Goal: Task Accomplishment & Management: Manage account settings

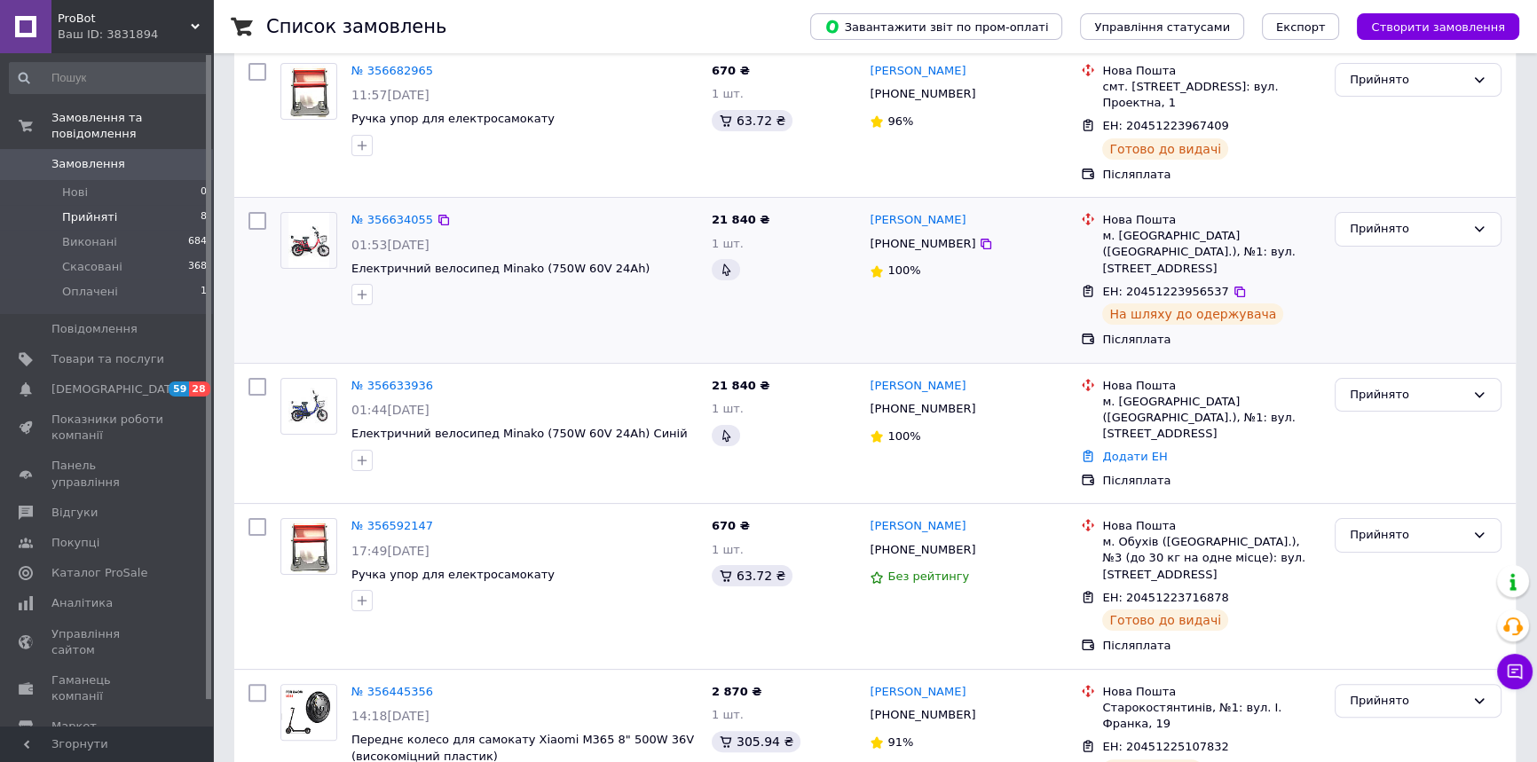
scroll to position [694, 0]
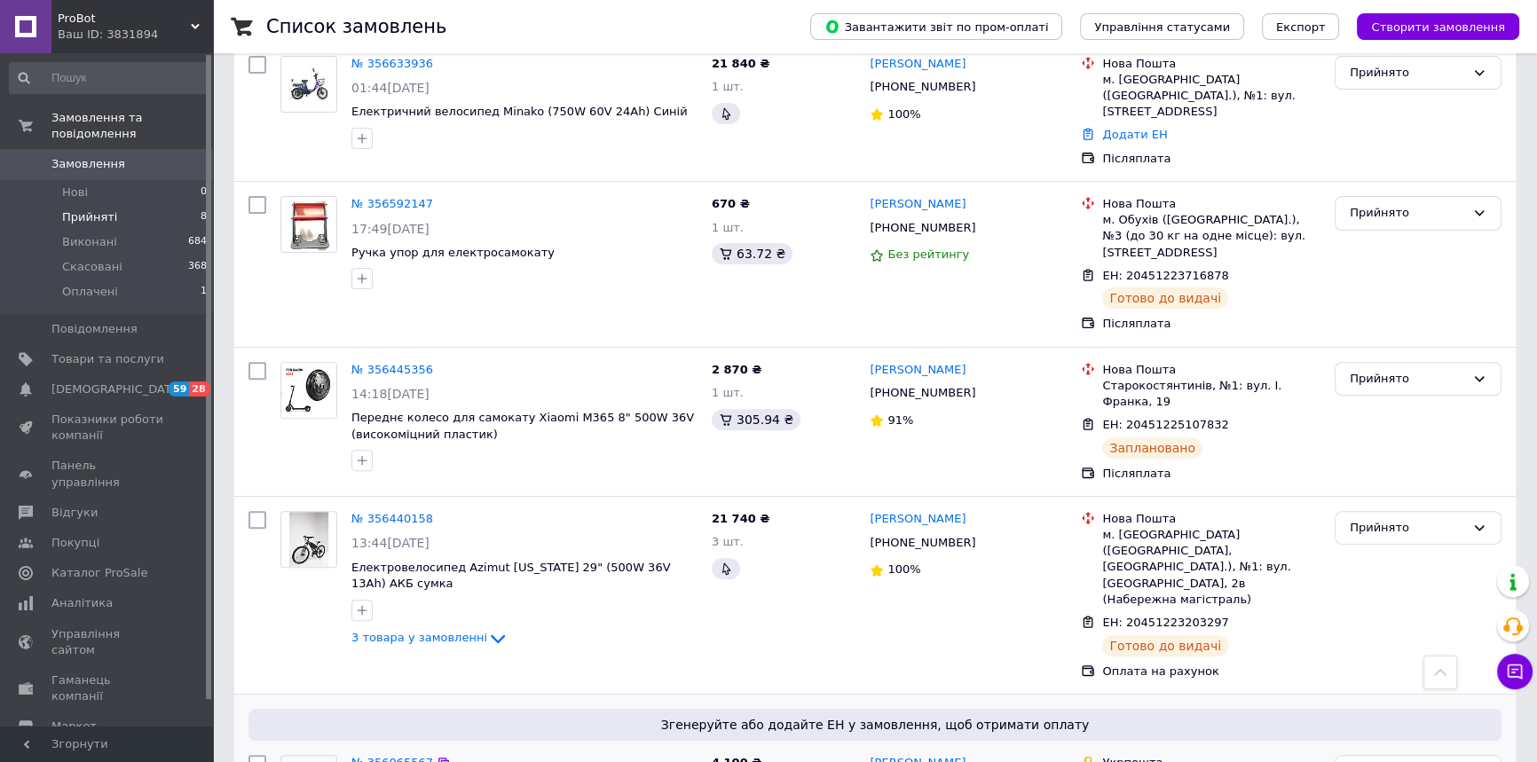
click at [406, 756] on link "№ 356065567" at bounding box center [392, 762] width 82 height 13
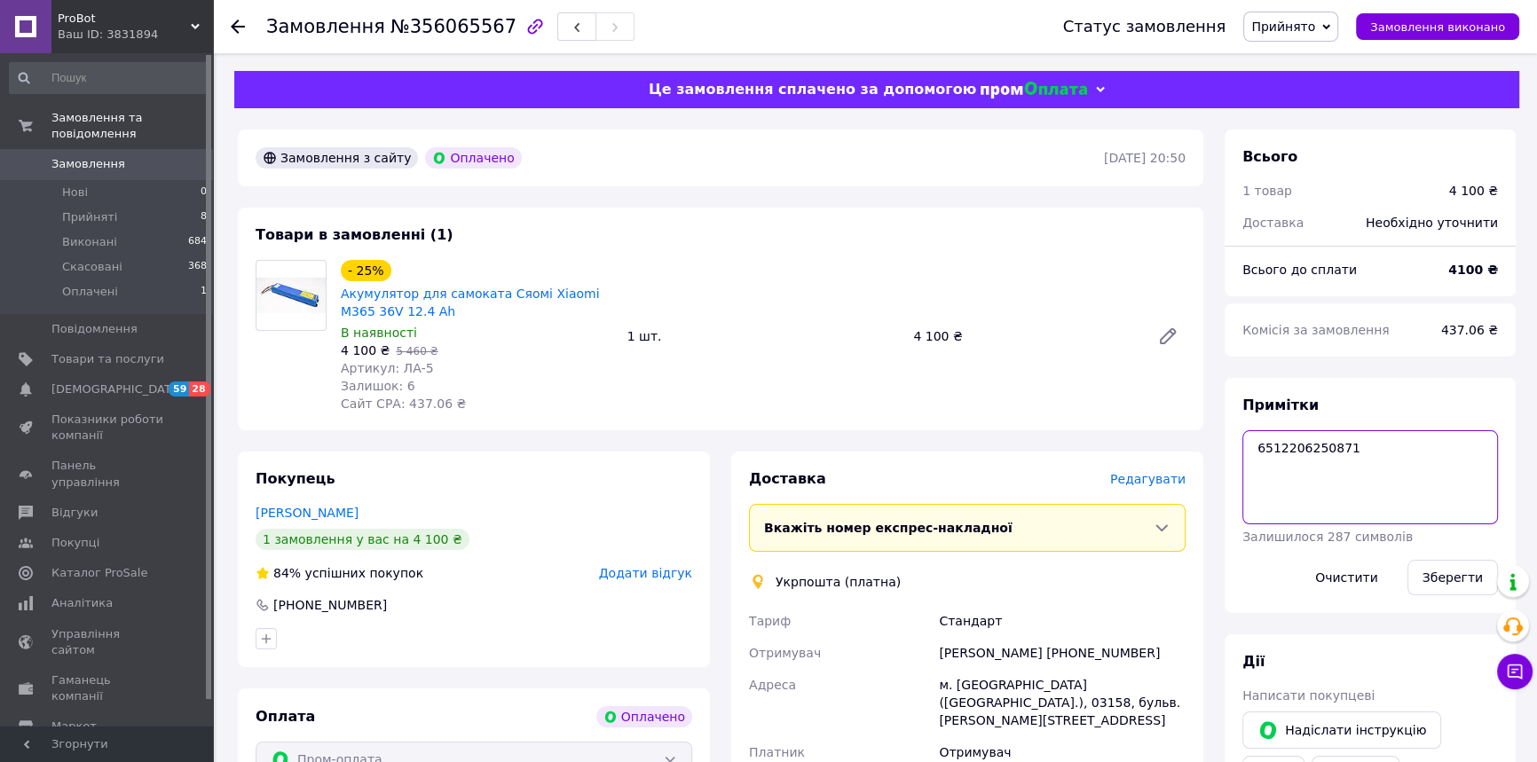
click at [1290, 447] on textarea "6512206250871" at bounding box center [1370, 477] width 256 height 94
click at [1355, 477] on textarea "6512206250871" at bounding box center [1370, 477] width 256 height 94
click at [1307, 444] on textarea "6512206250871" at bounding box center [1370, 477] width 256 height 94
click at [1307, 443] on textarea "6512206250871" at bounding box center [1370, 477] width 256 height 94
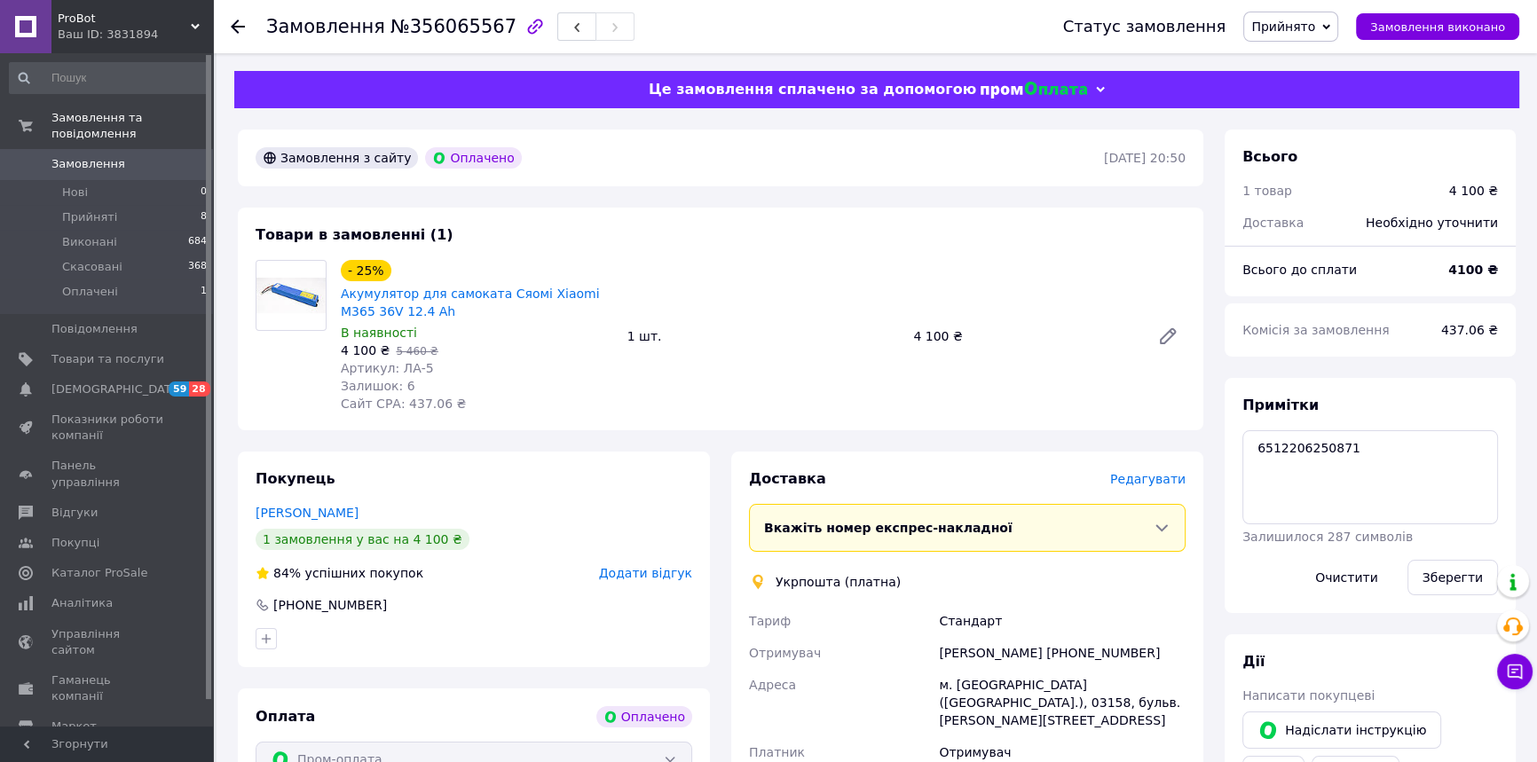
click at [527, 30] on icon "button" at bounding box center [534, 26] width 15 height 15
click at [235, 24] on use at bounding box center [238, 27] width 14 height 14
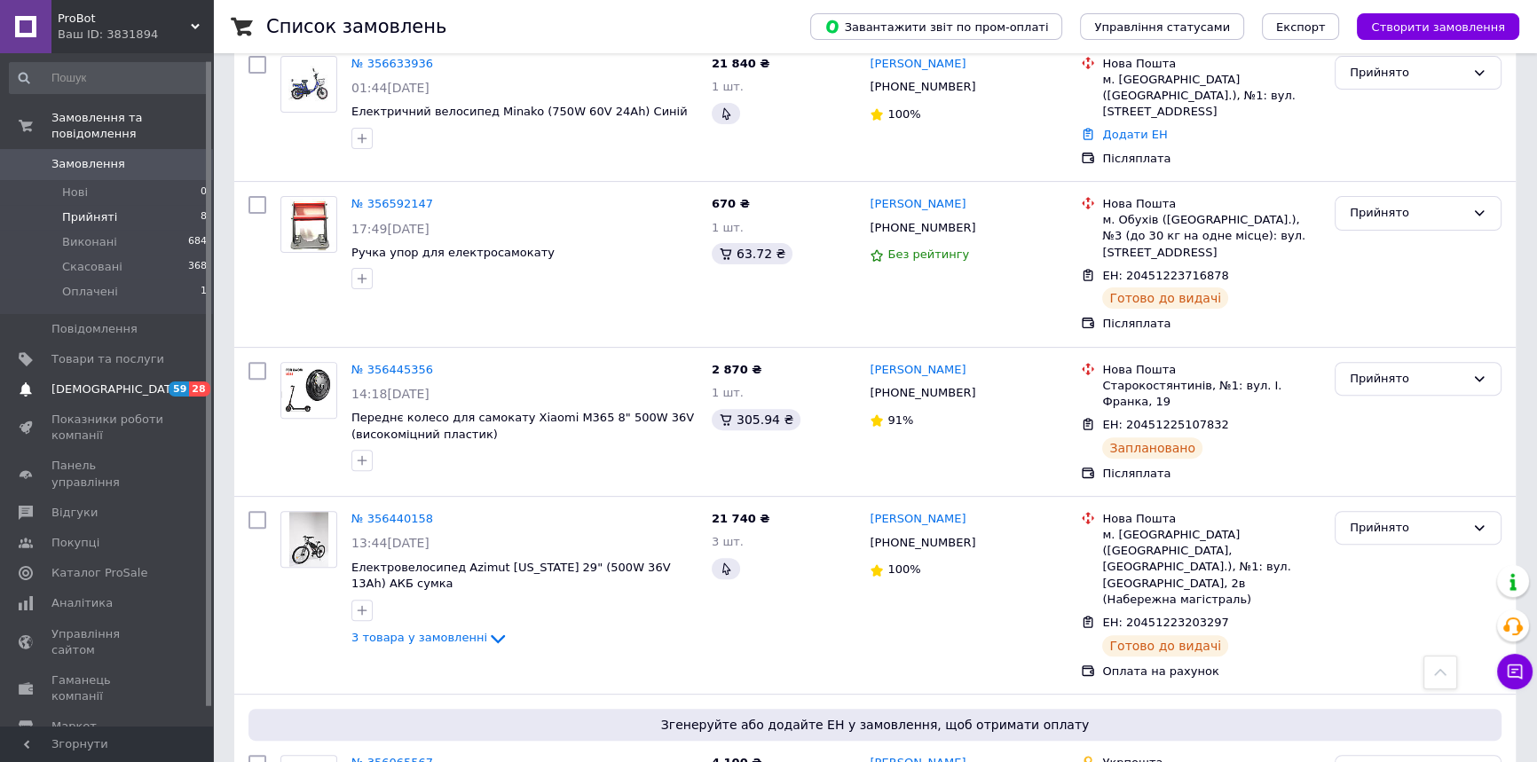
scroll to position [27, 0]
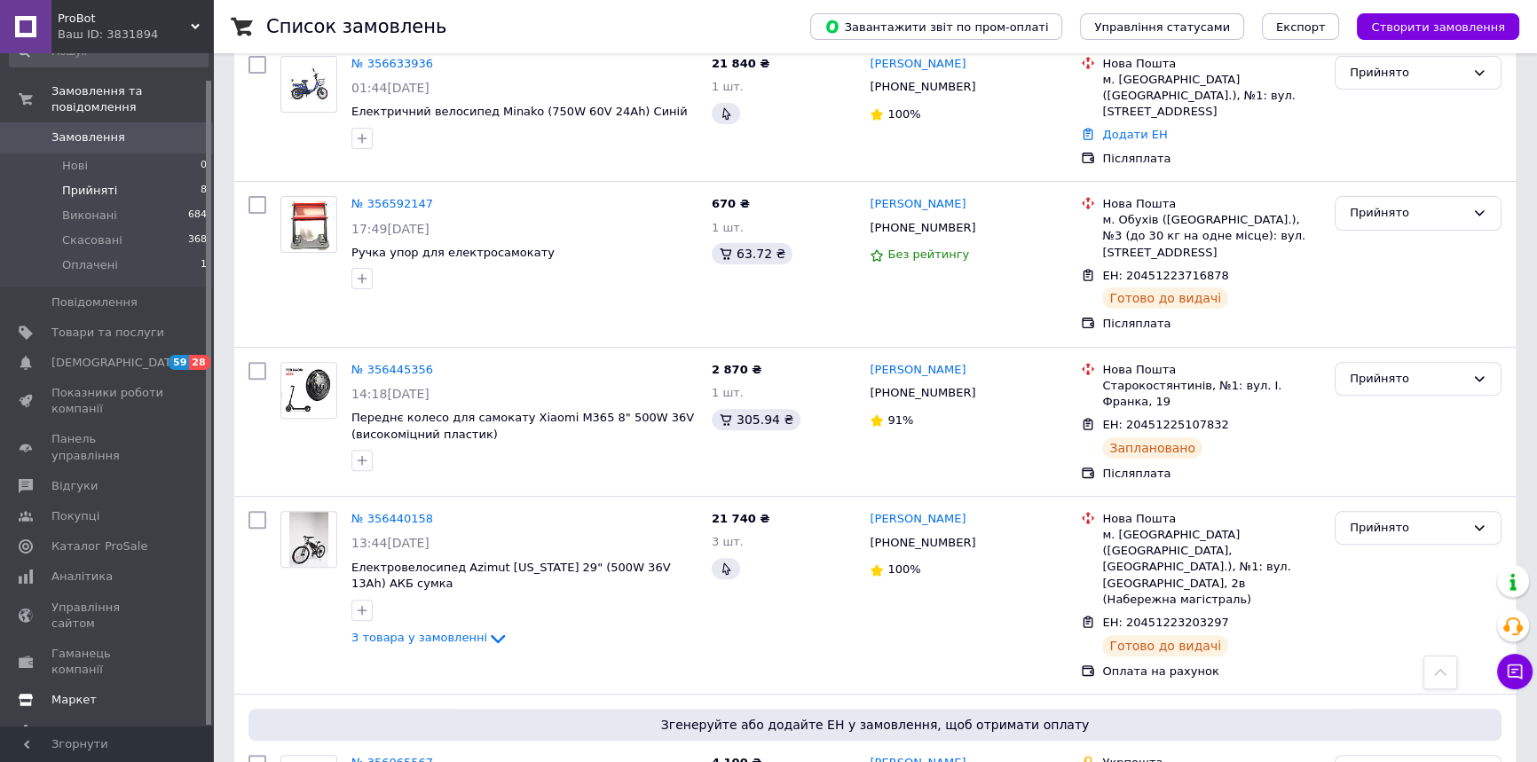
click at [80, 692] on span "Маркет" at bounding box center [73, 700] width 45 height 16
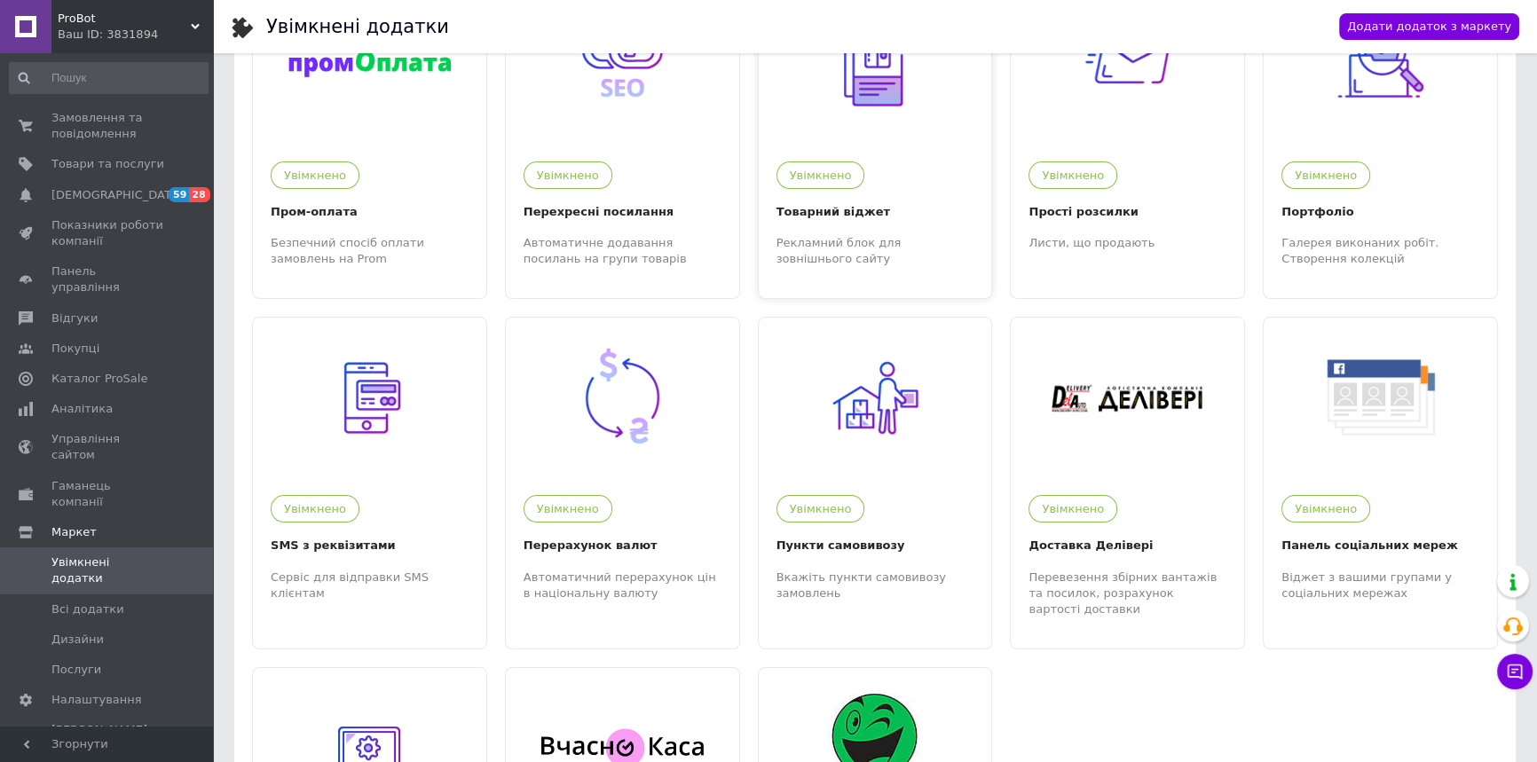
scroll to position [241, 0]
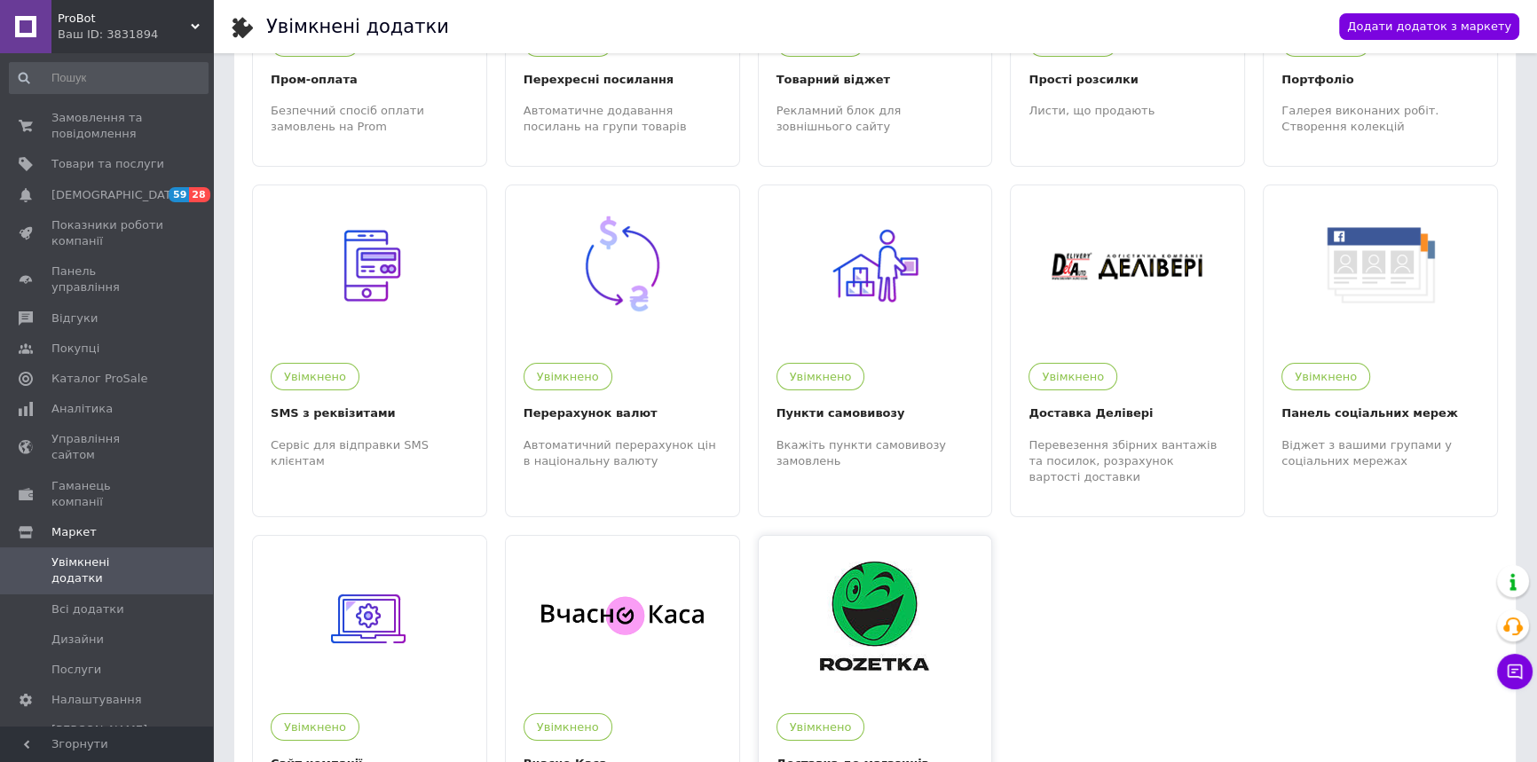
click at [843, 603] on img at bounding box center [874, 616] width 109 height 109
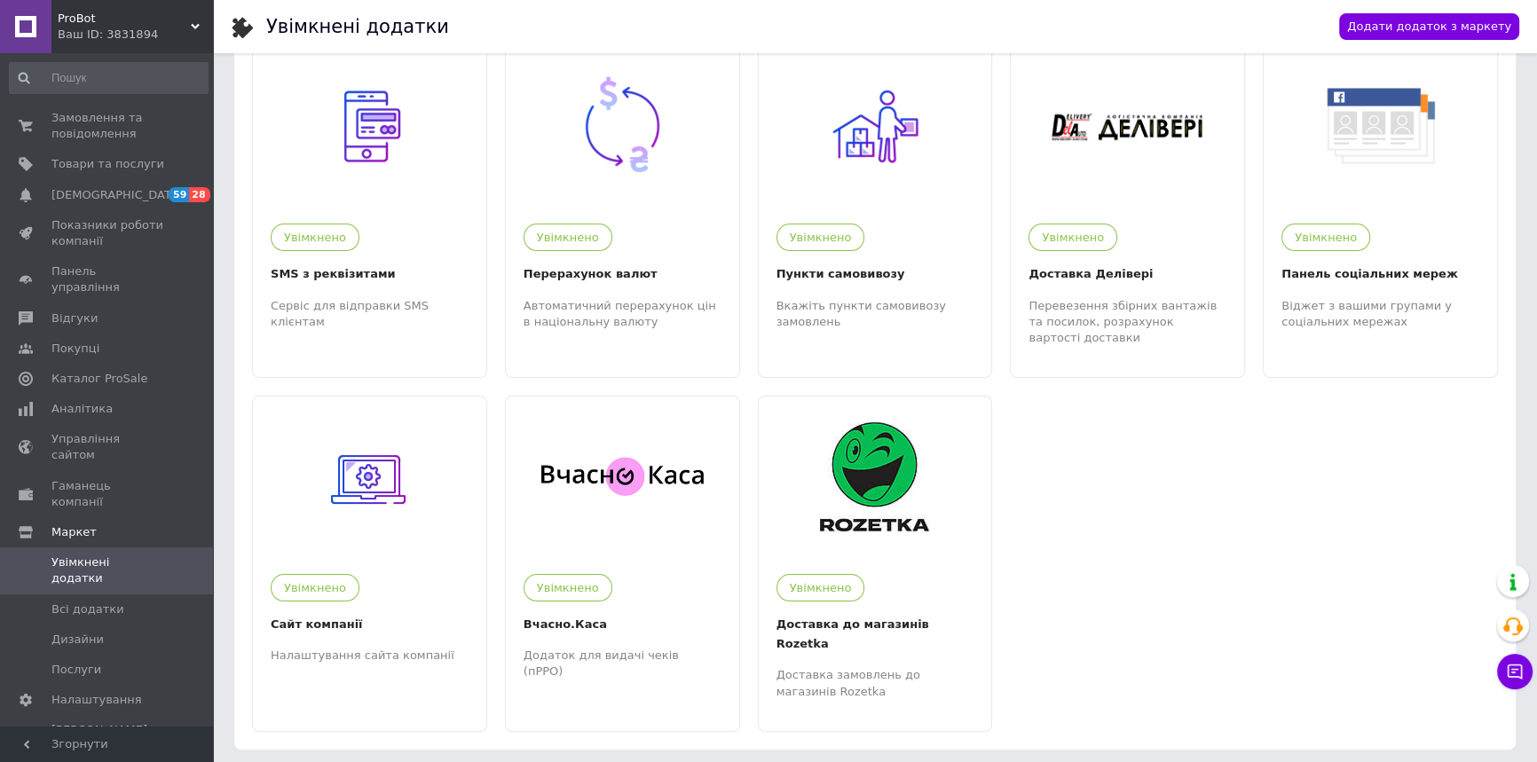
scroll to position [408, 0]
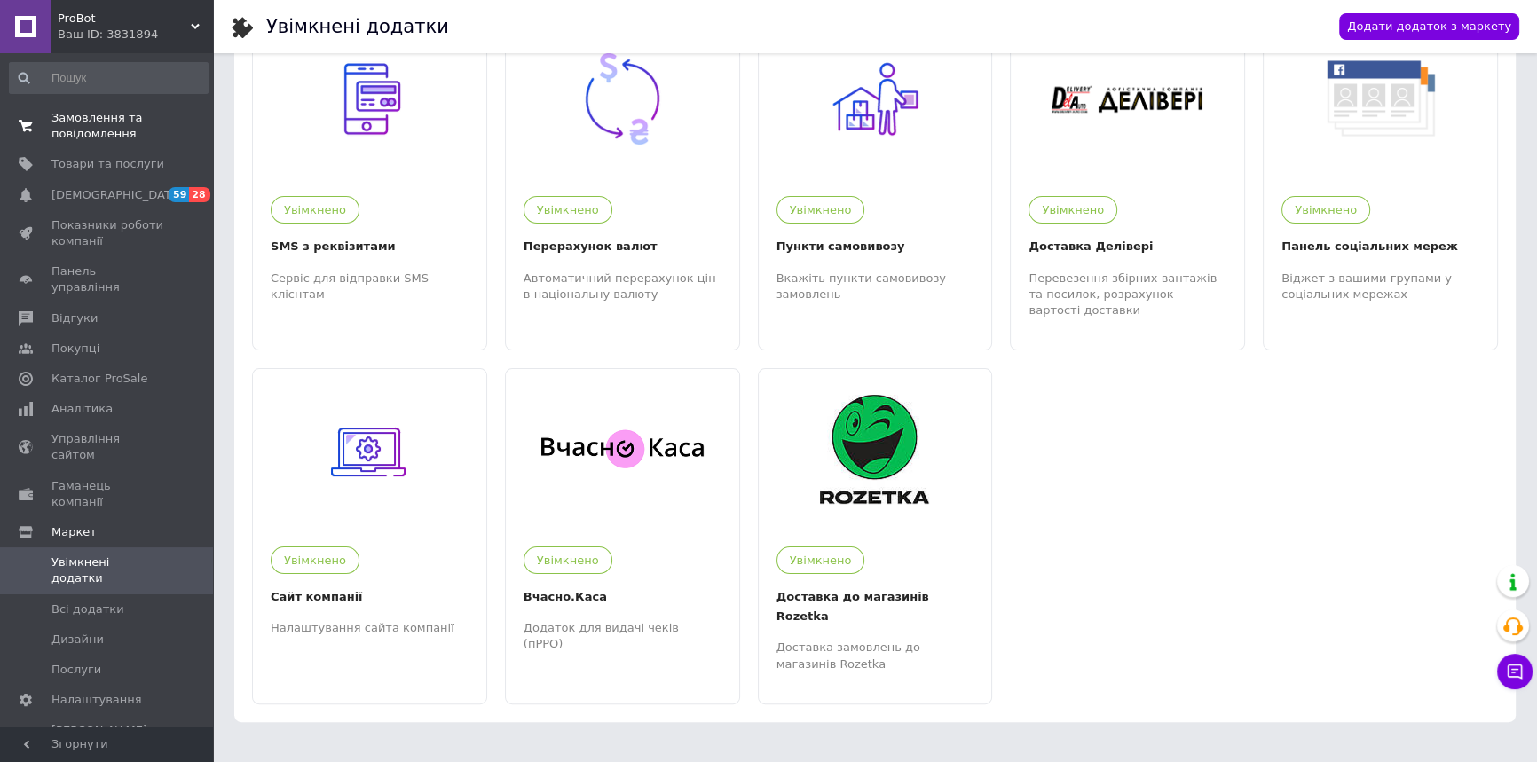
click at [89, 129] on span "Замовлення та повідомлення" at bounding box center [107, 126] width 113 height 32
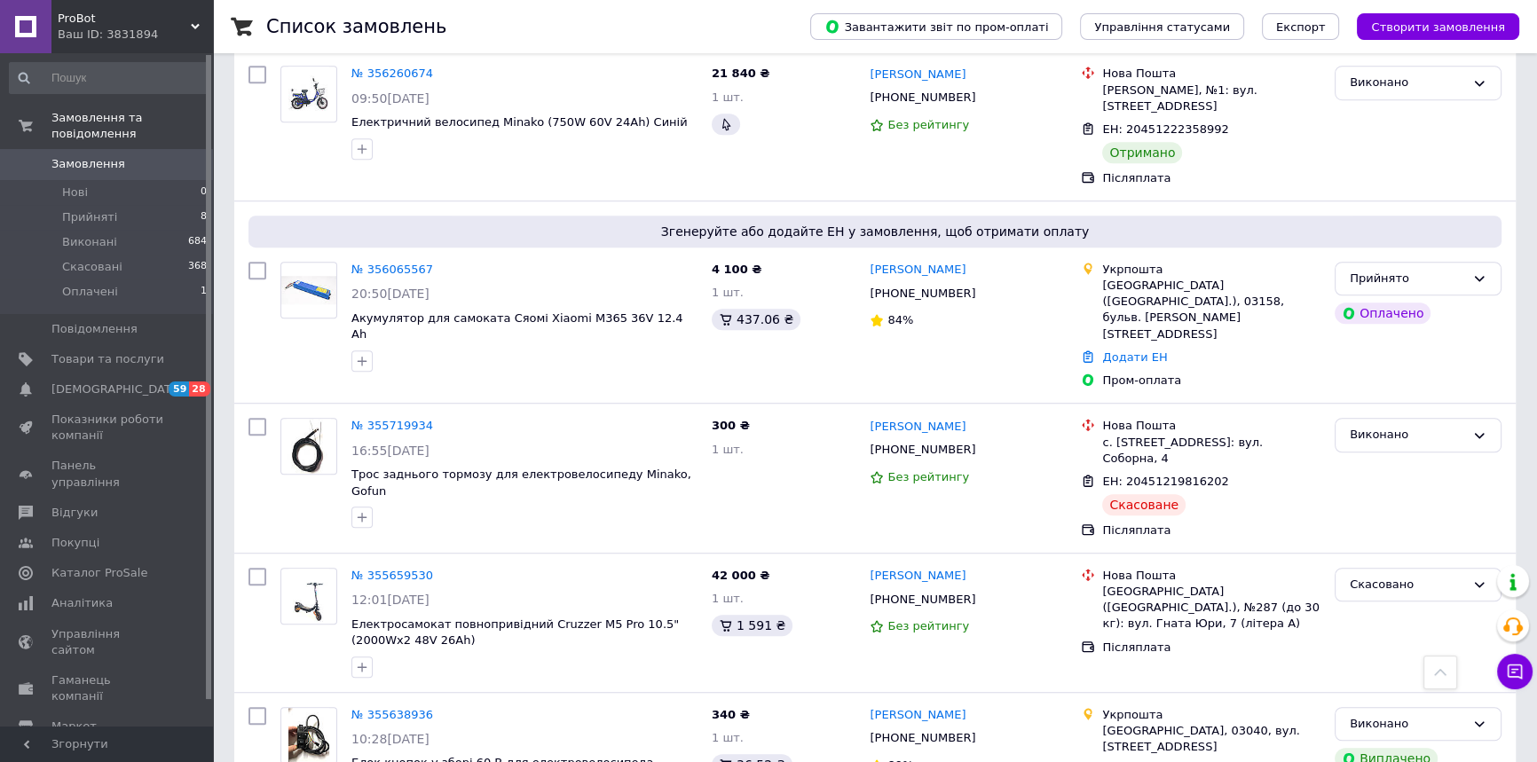
scroll to position [1533, 0]
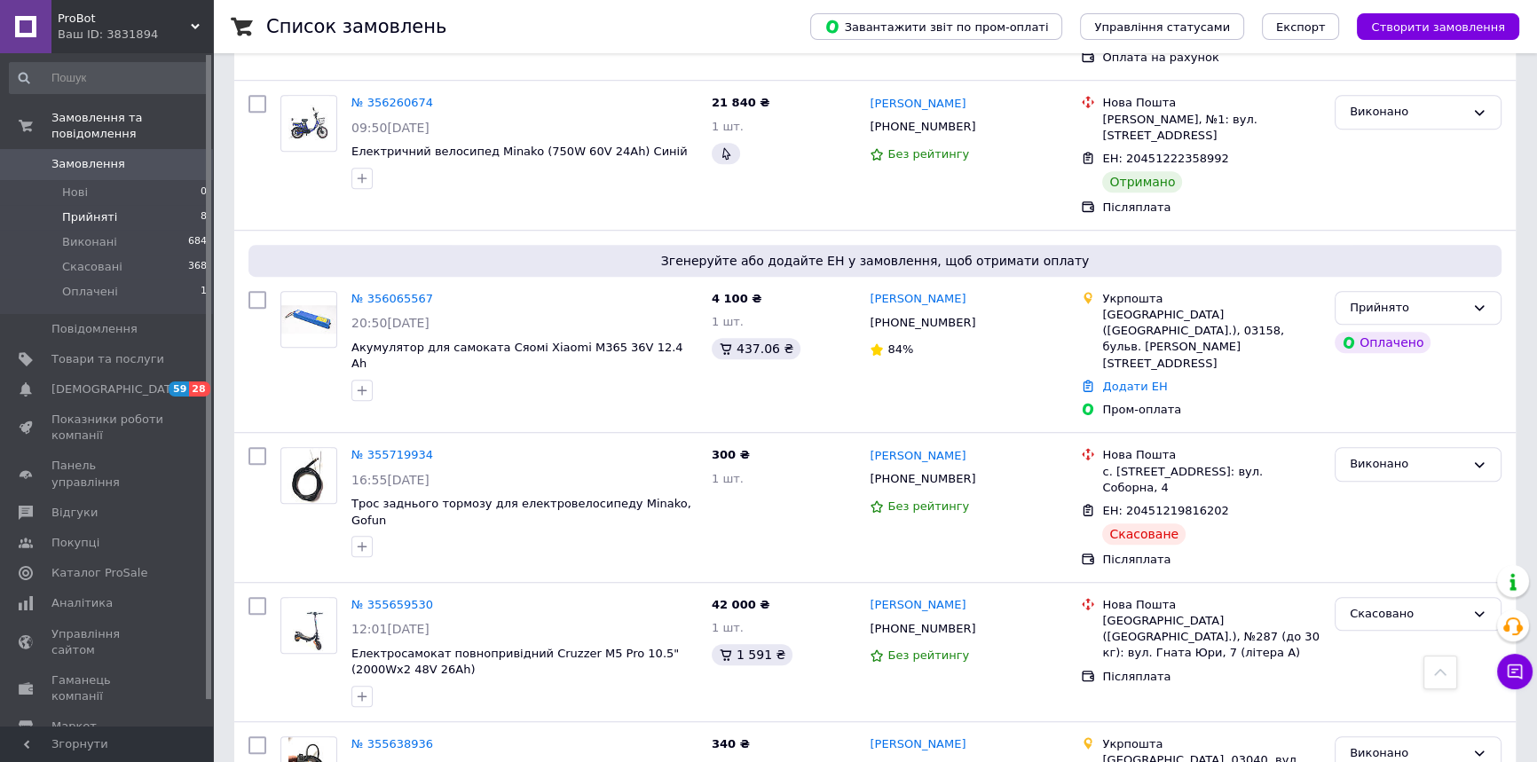
click at [89, 209] on span "Прийняті" at bounding box center [89, 217] width 55 height 16
